Goal: Transaction & Acquisition: Obtain resource

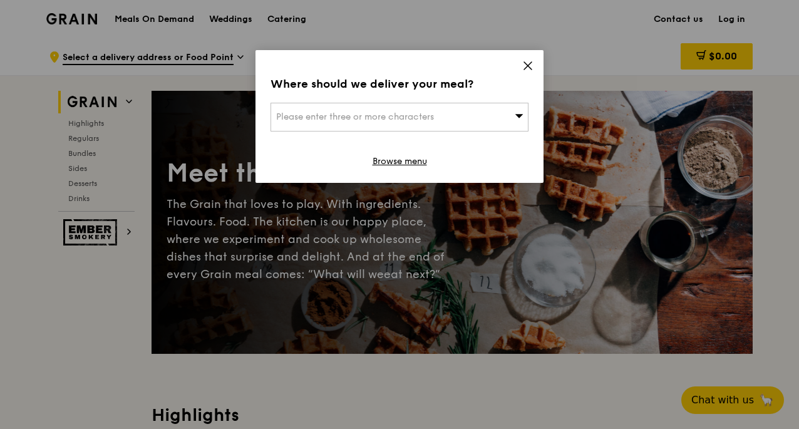
click at [530, 62] on icon at bounding box center [527, 65] width 11 height 11
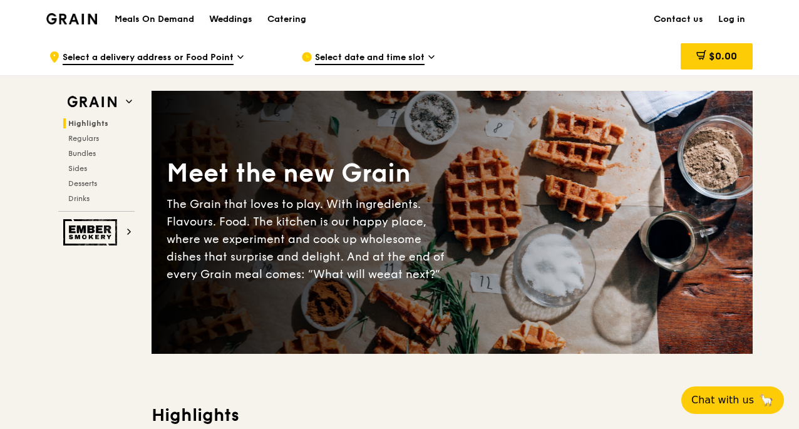
click at [222, 16] on div "Weddings" at bounding box center [230, 20] width 43 height 38
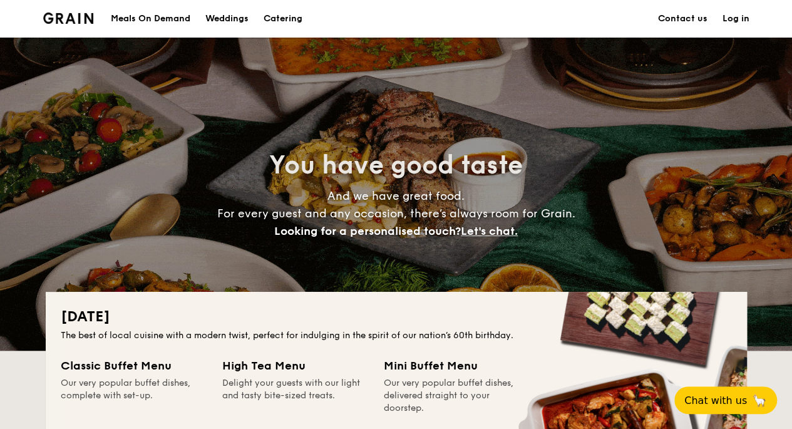
click at [239, 19] on div "Weddings" at bounding box center [226, 19] width 43 height 38
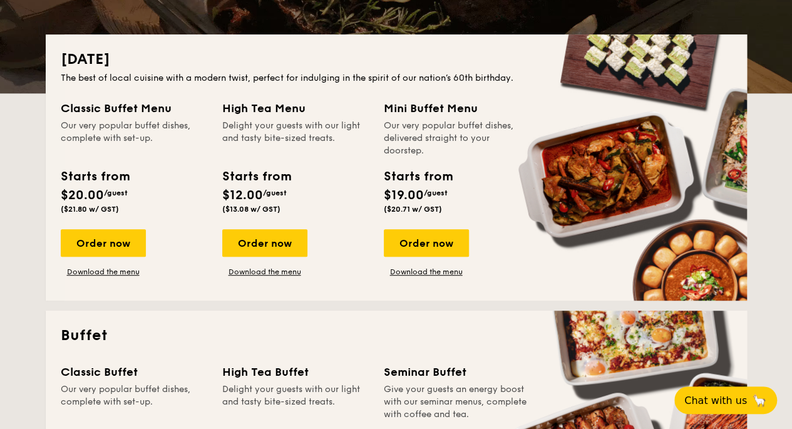
scroll to position [250, 0]
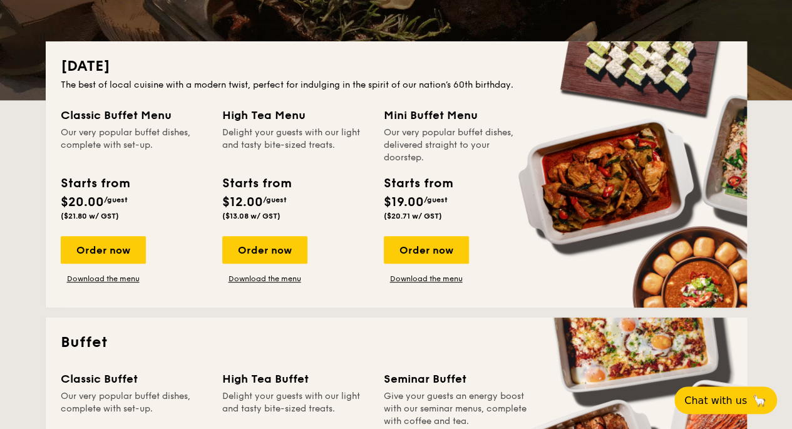
click at [139, 155] on div "Our very popular buffet dishes, complete with set-up." at bounding box center [134, 145] width 147 height 38
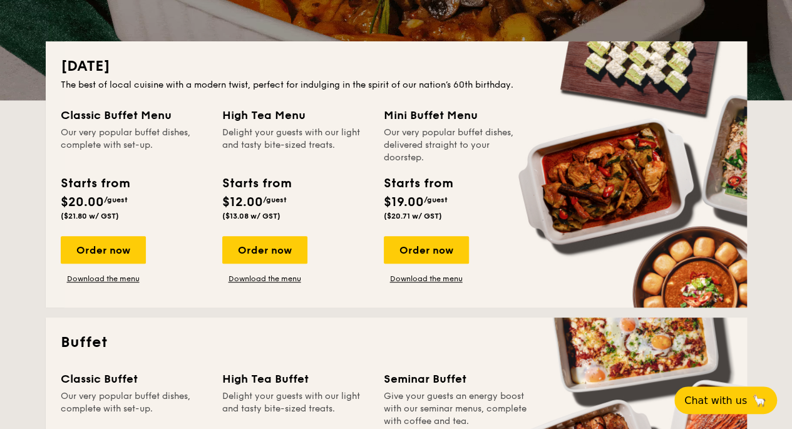
click at [140, 153] on div "Our very popular buffet dishes, complete with set-up." at bounding box center [134, 145] width 147 height 38
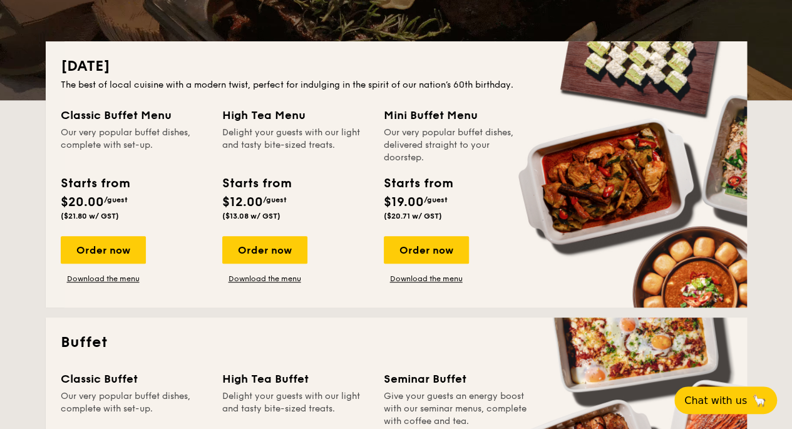
click at [437, 180] on div "Starts from" at bounding box center [418, 183] width 68 height 19
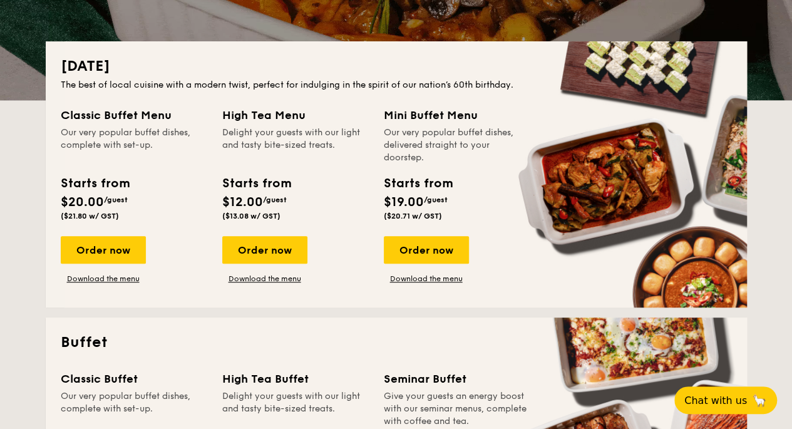
click at [419, 144] on div "Our very popular buffet dishes, delivered straight to your doorstep." at bounding box center [457, 145] width 147 height 38
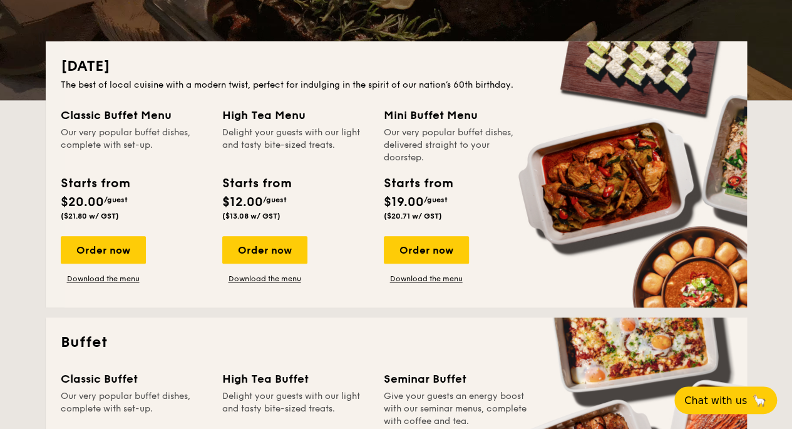
click at [135, 284] on div "Classic Buffet Menu Our very popular buffet dishes, complete with set-up. Start…" at bounding box center [396, 199] width 671 height 186
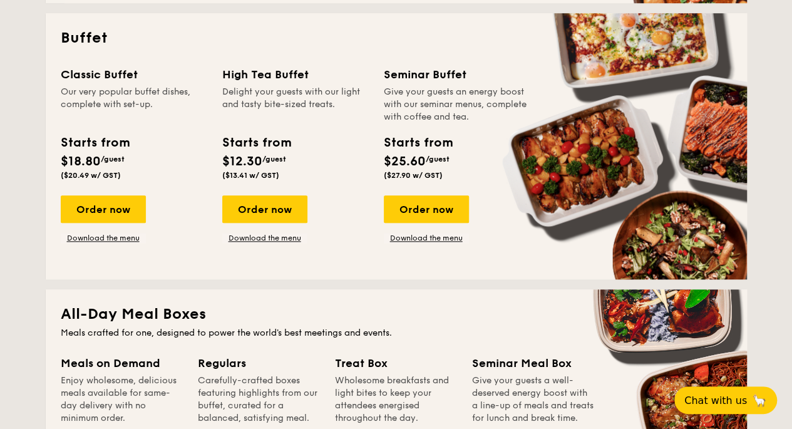
scroll to position [563, 0]
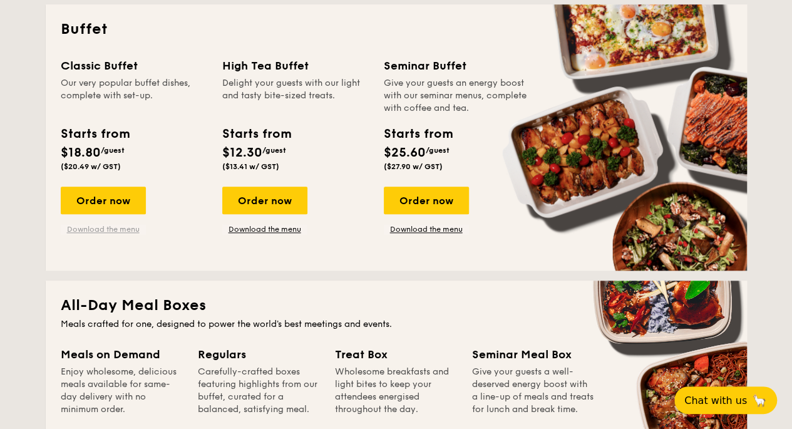
click at [100, 234] on link "Download the menu" at bounding box center [103, 229] width 85 height 10
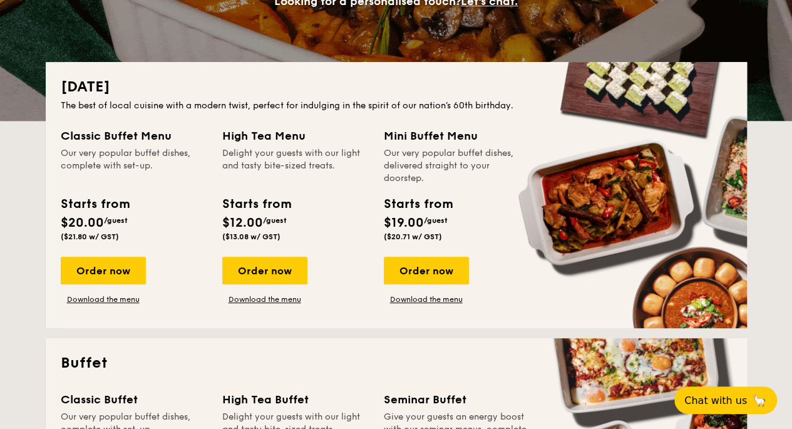
scroll to position [376, 0]
